Goal: Complete application form

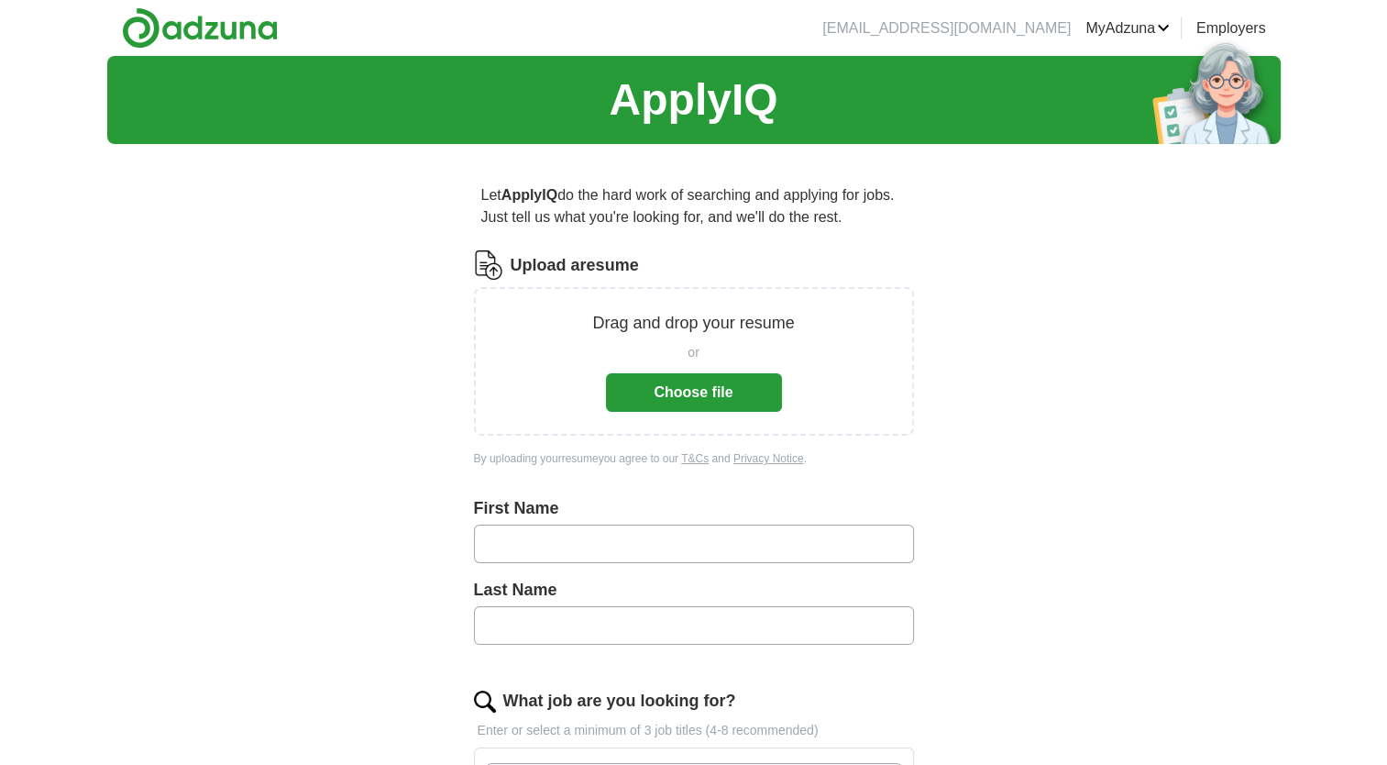
click at [696, 390] on button "Choose file" at bounding box center [694, 392] width 176 height 39
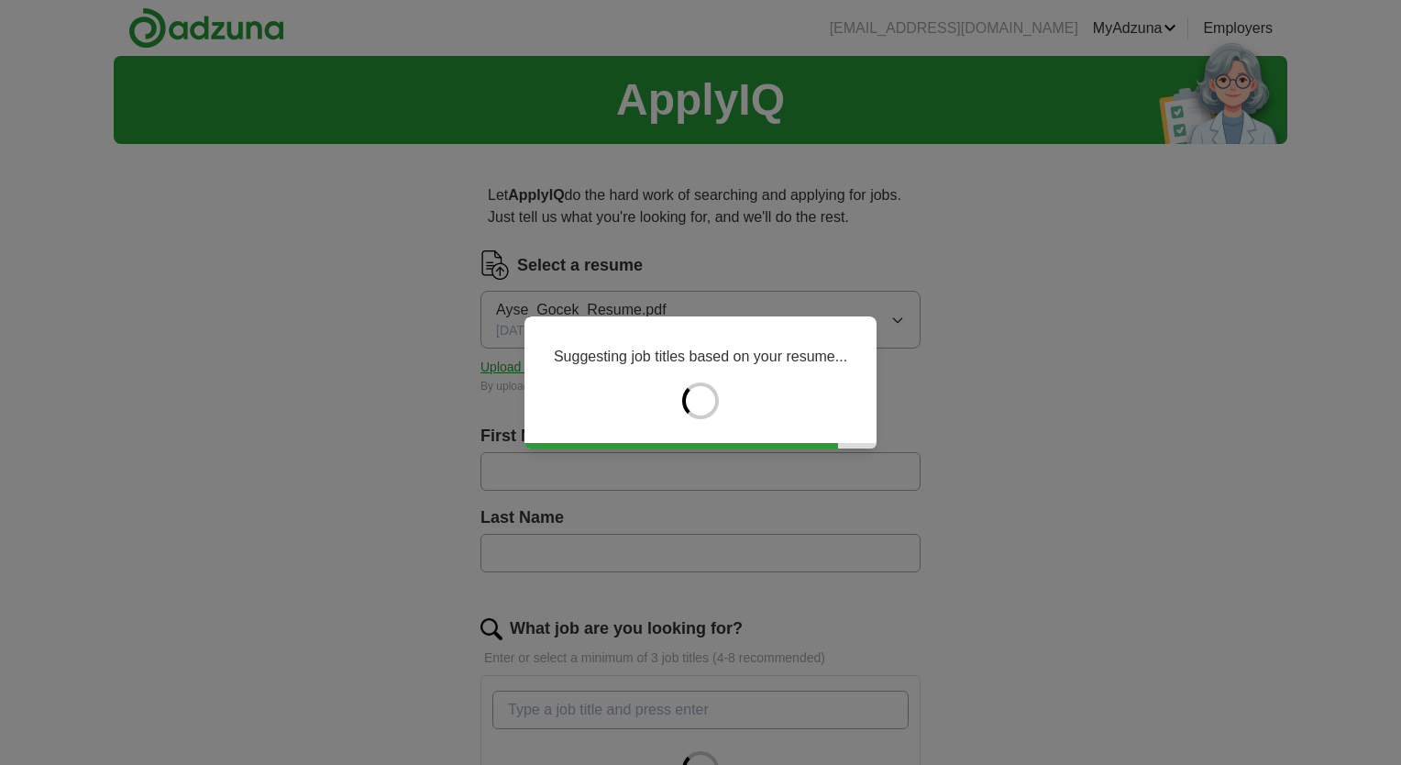
type input "****"
type input "*****"
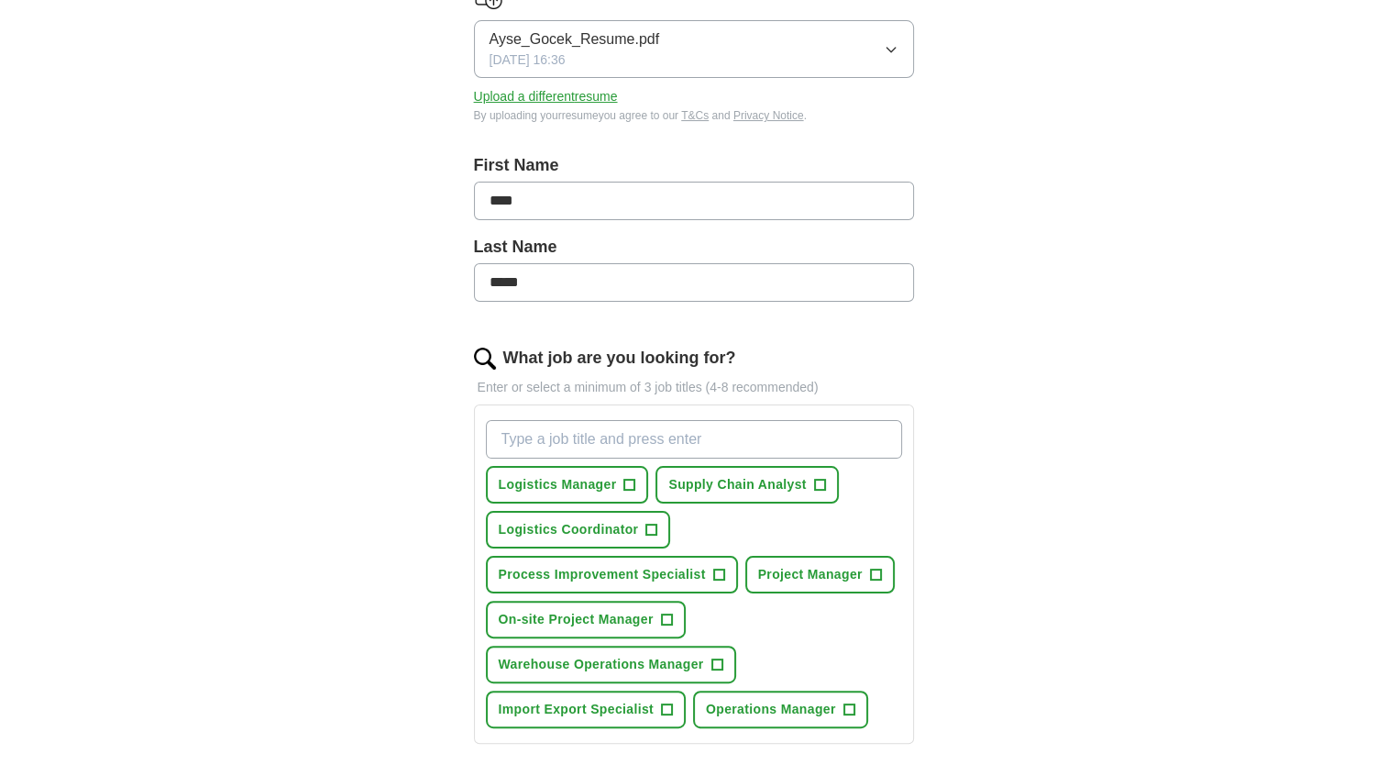
scroll to position [275, 0]
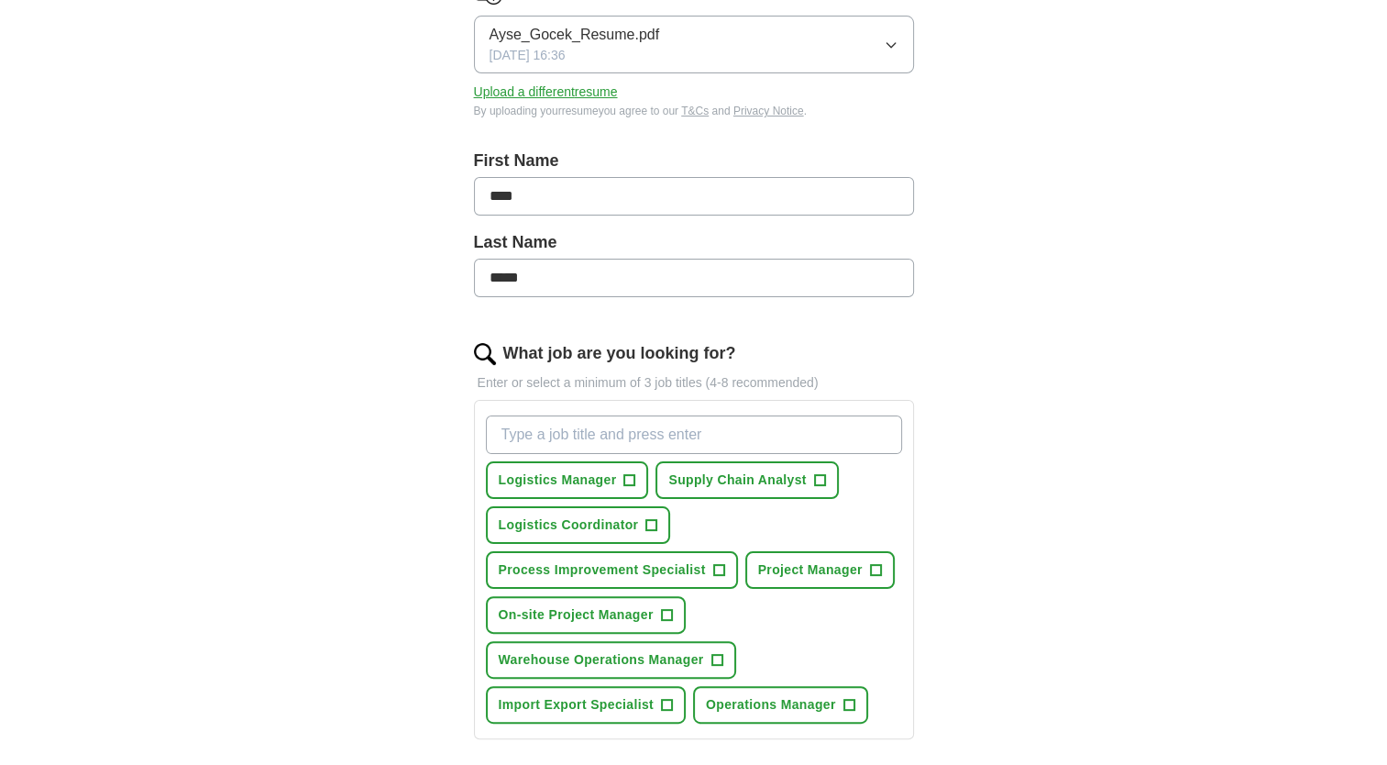
click at [704, 438] on input "What job are you looking for?" at bounding box center [694, 434] width 416 height 39
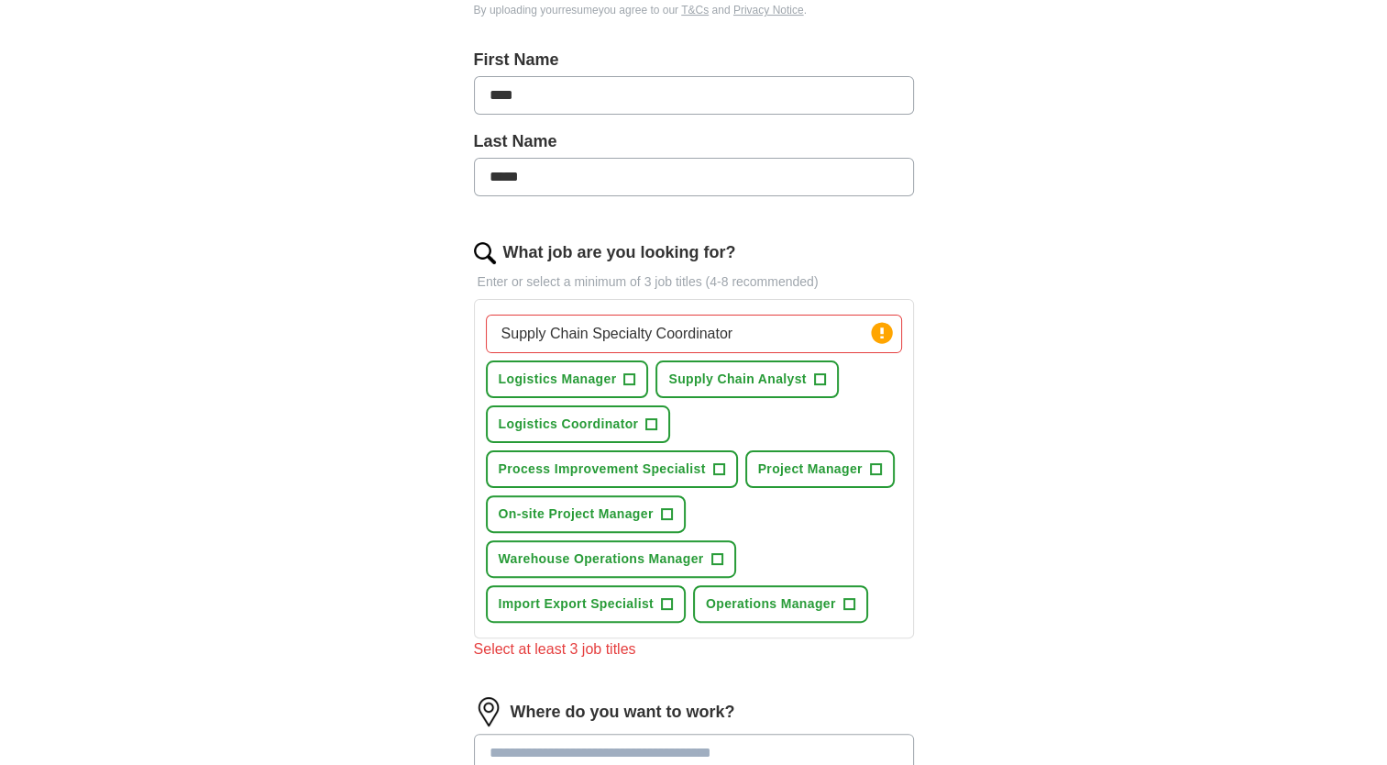
scroll to position [550, 0]
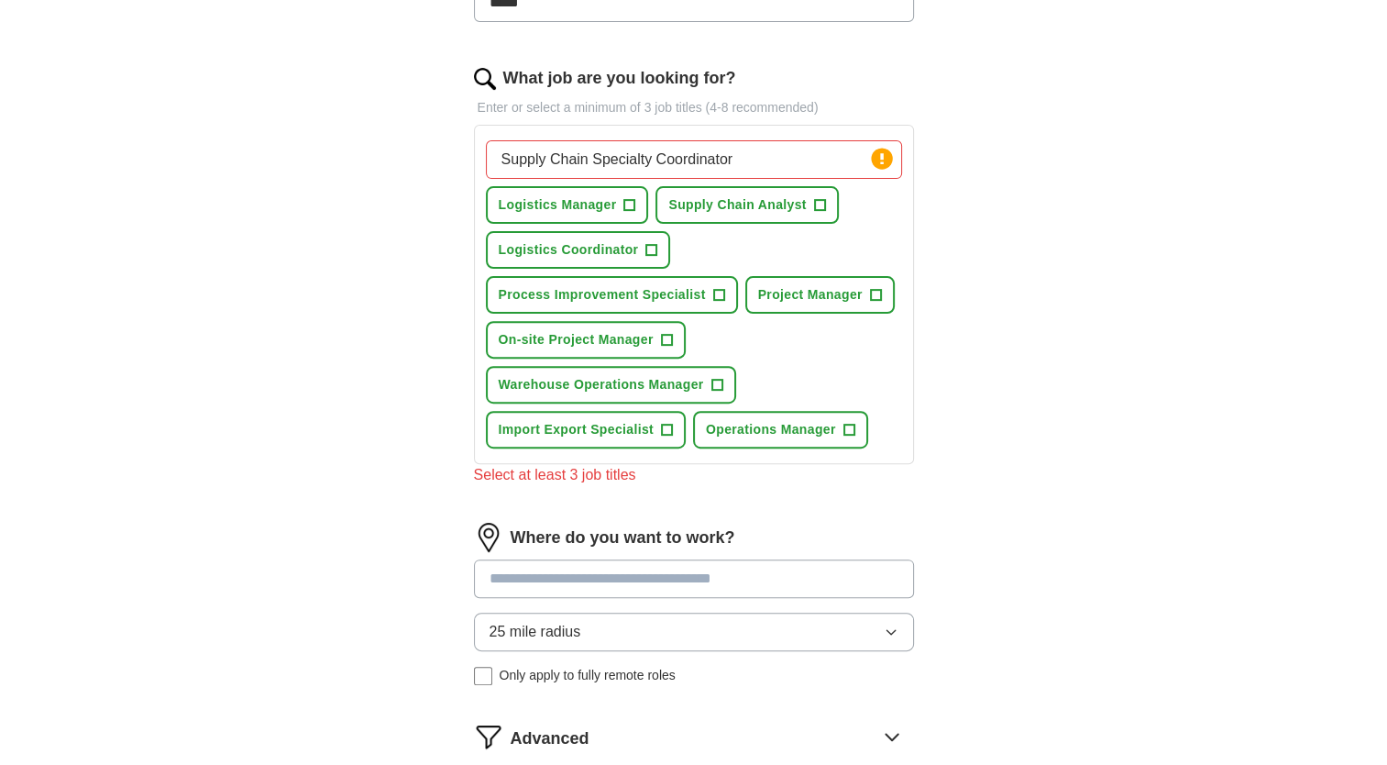
drag, startPoint x: 788, startPoint y: 167, endPoint x: 588, endPoint y: 171, distance: 200.8
click at [588, 171] on input "Supply Chain Specialty Coordinator" at bounding box center [694, 159] width 416 height 39
click at [649, 243] on span "+" at bounding box center [651, 250] width 11 height 15
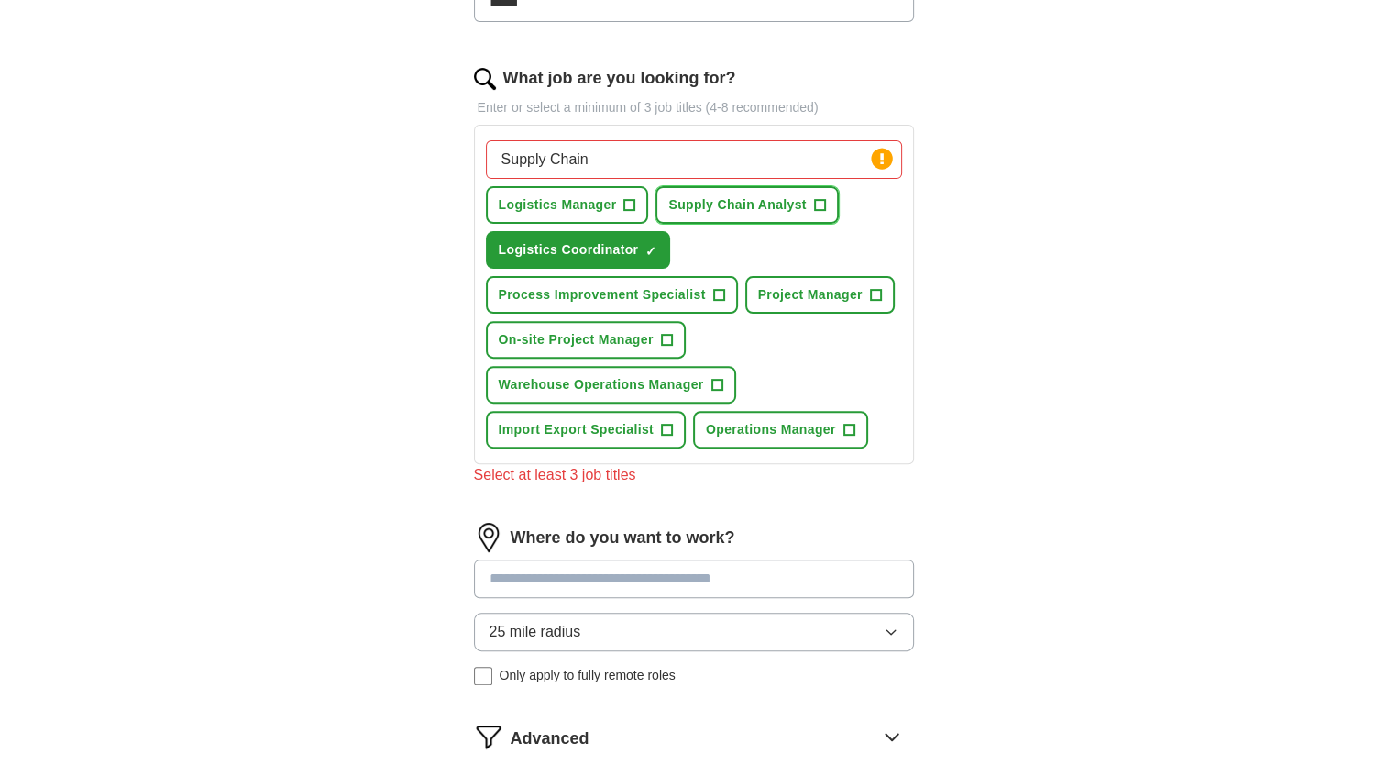
click at [819, 198] on span "+" at bounding box center [819, 205] width 11 height 15
click at [632, 154] on input "Supply Chain" at bounding box center [694, 159] width 416 height 39
type input "Supply Chain Specialty Coodinator"
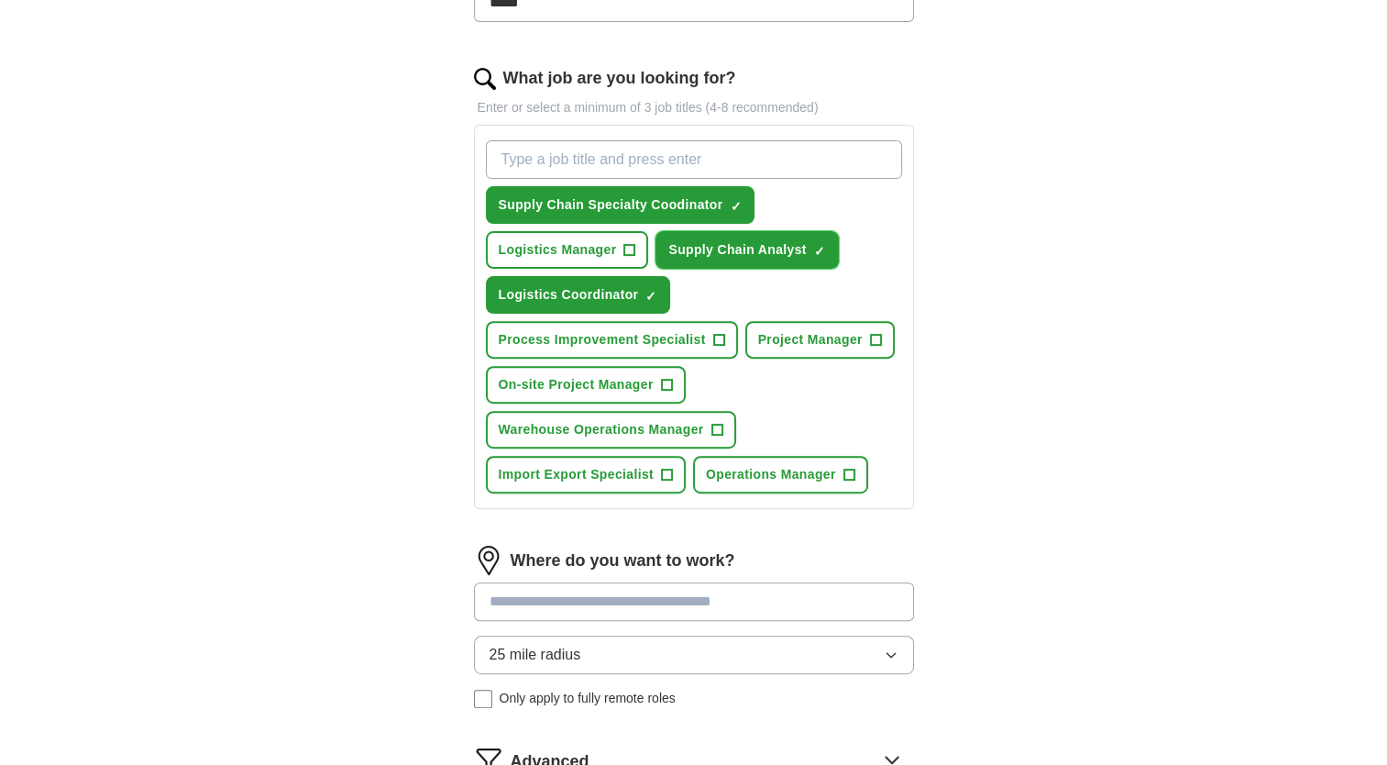
click at [0, 0] on span "×" at bounding box center [0, 0] width 0 height 0
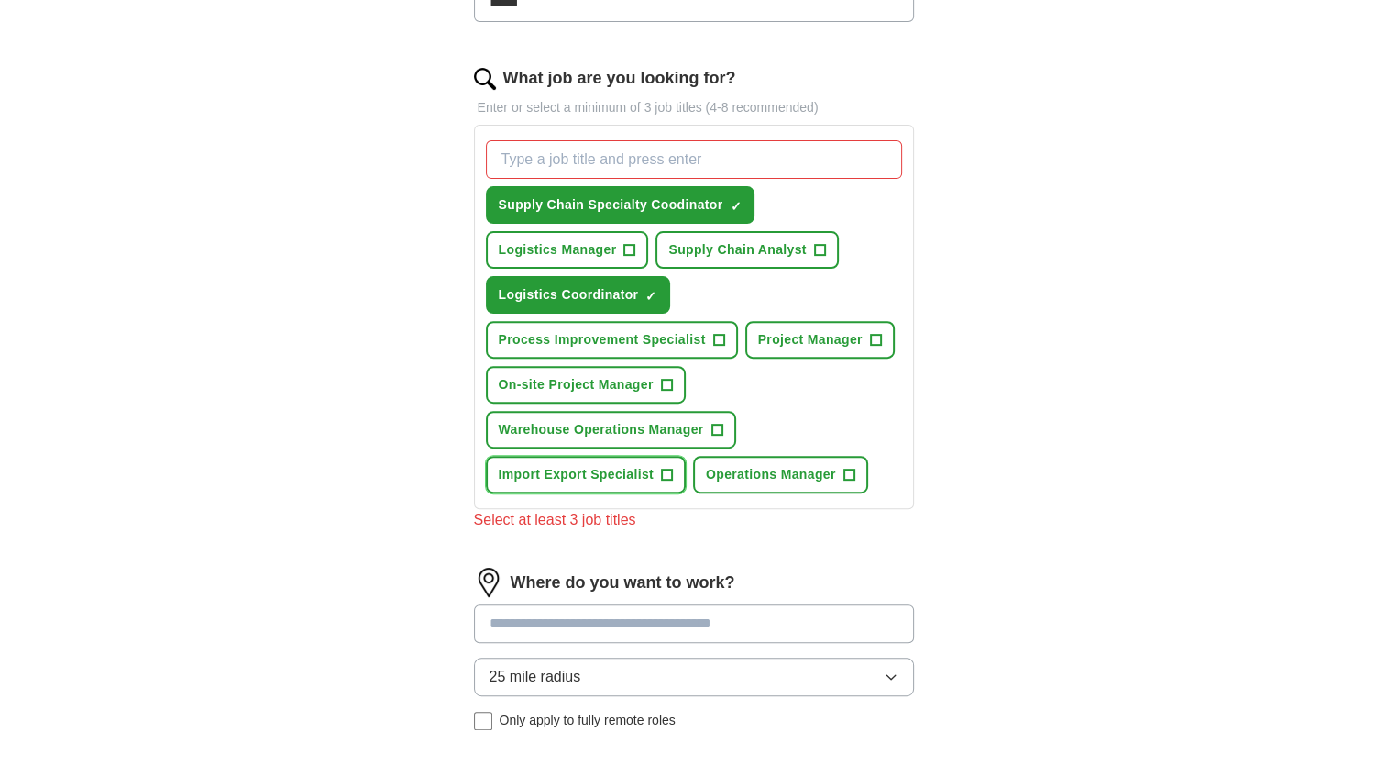
click at [664, 468] on span "+" at bounding box center [666, 475] width 11 height 15
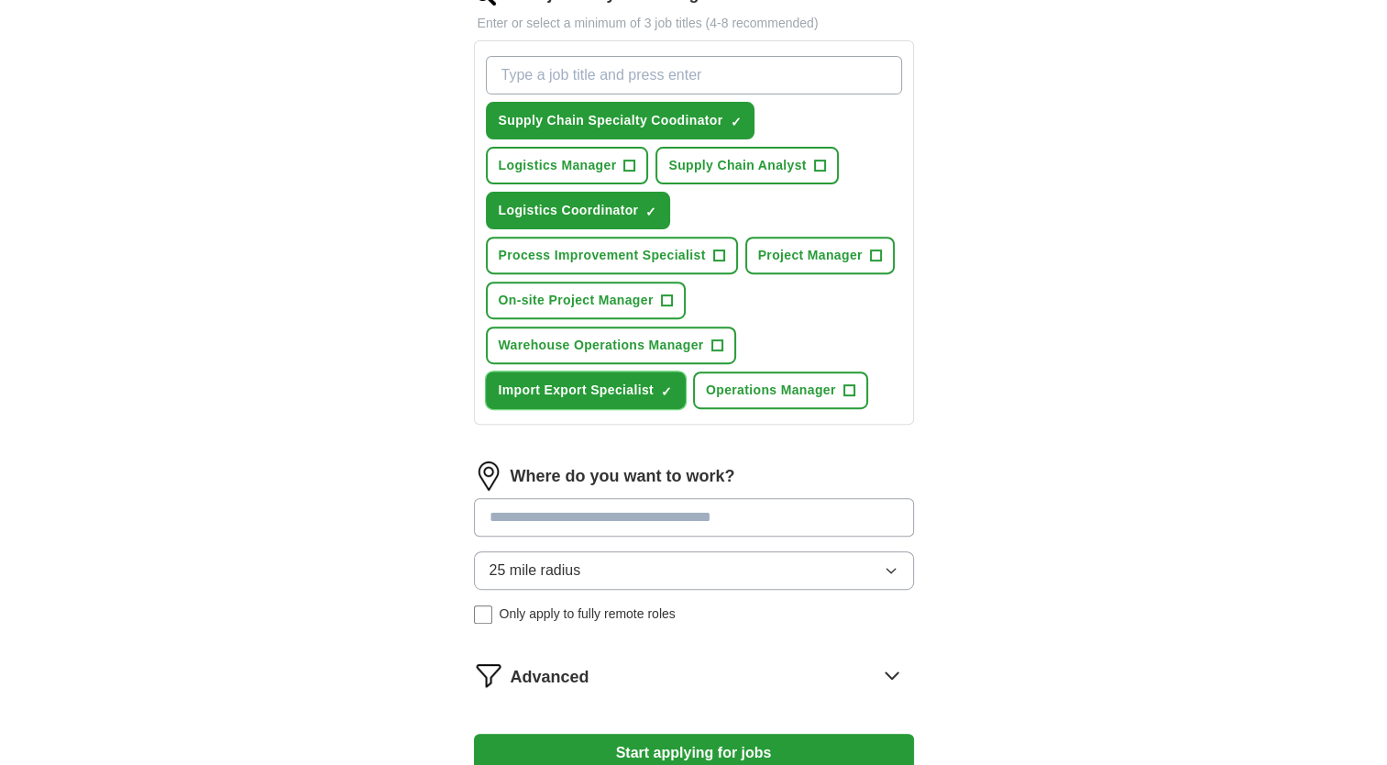
scroll to position [825, 0]
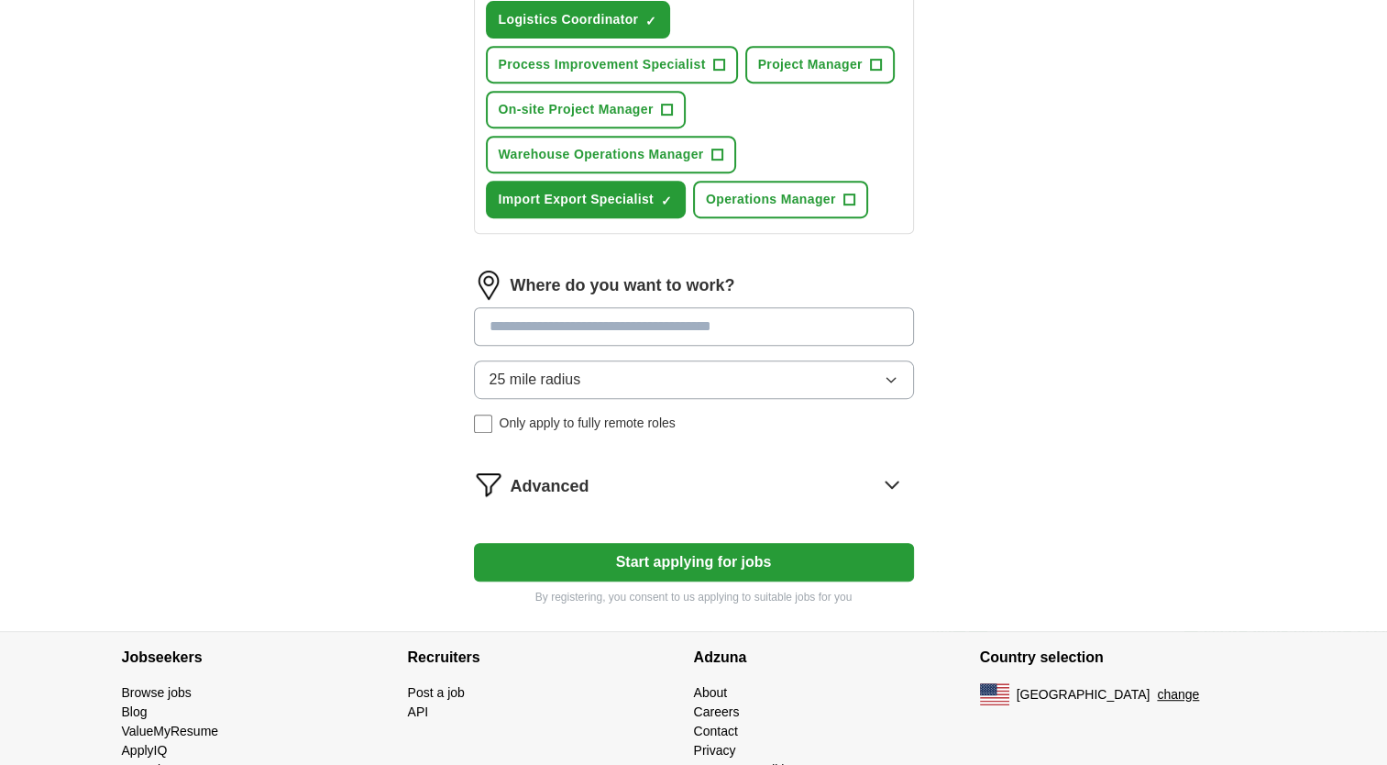
click at [648, 318] on input at bounding box center [694, 326] width 440 height 39
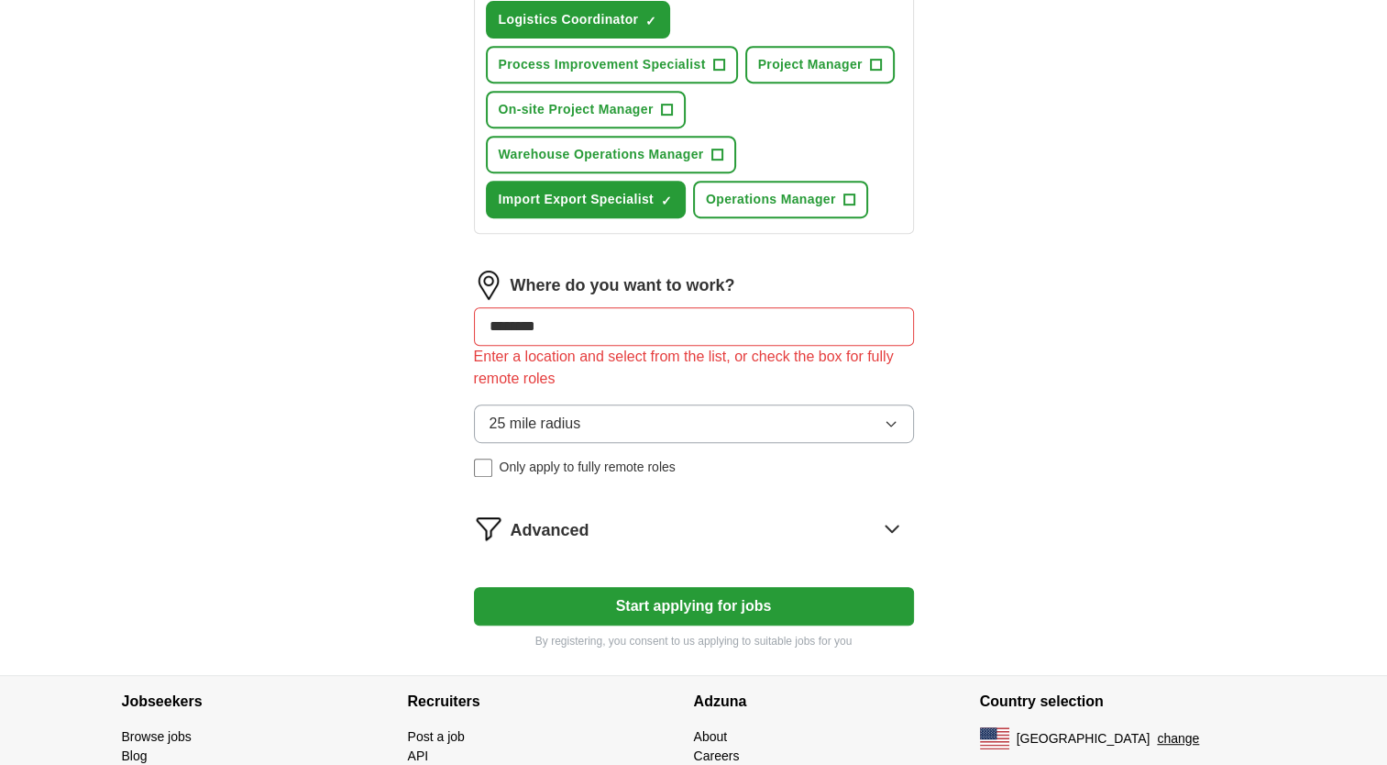
type input "*********"
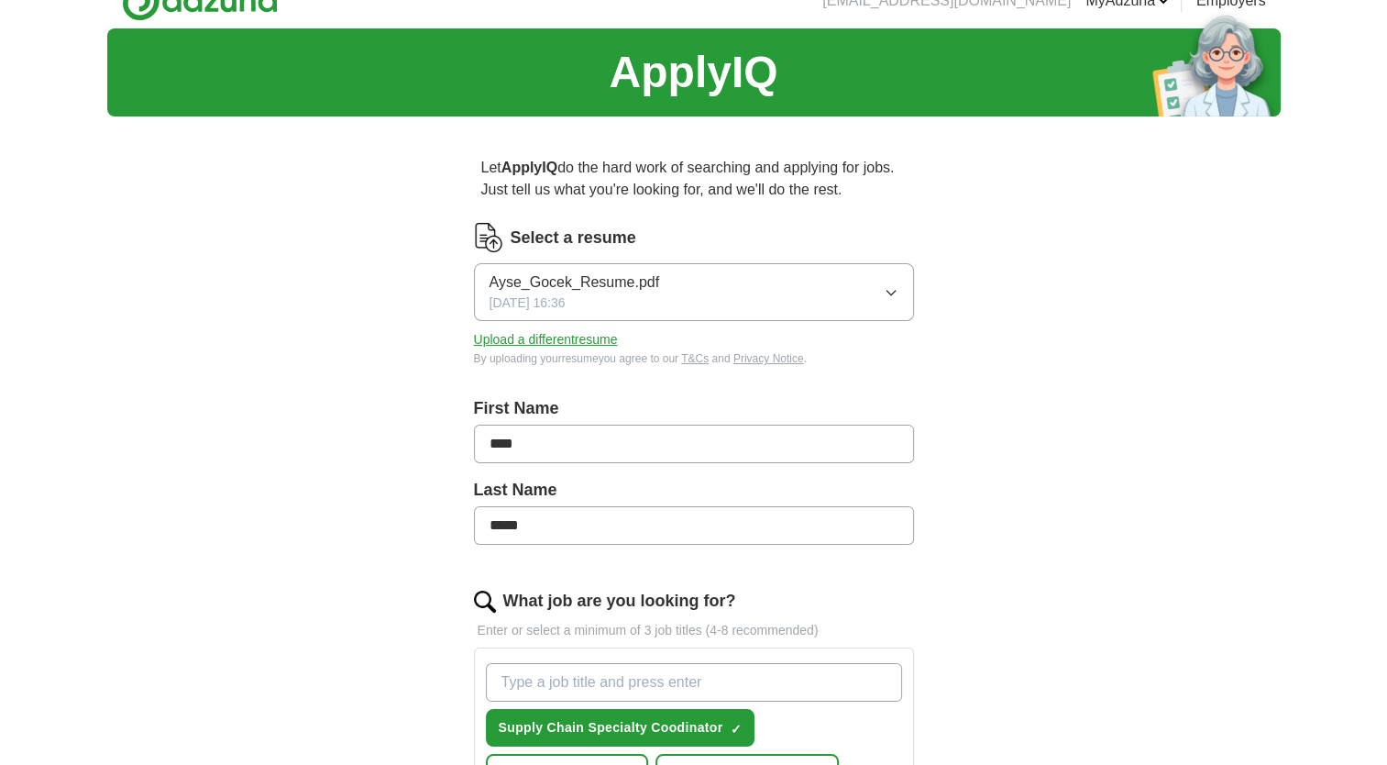
scroll to position [0, 0]
